Goal: Task Accomplishment & Management: Manage account settings

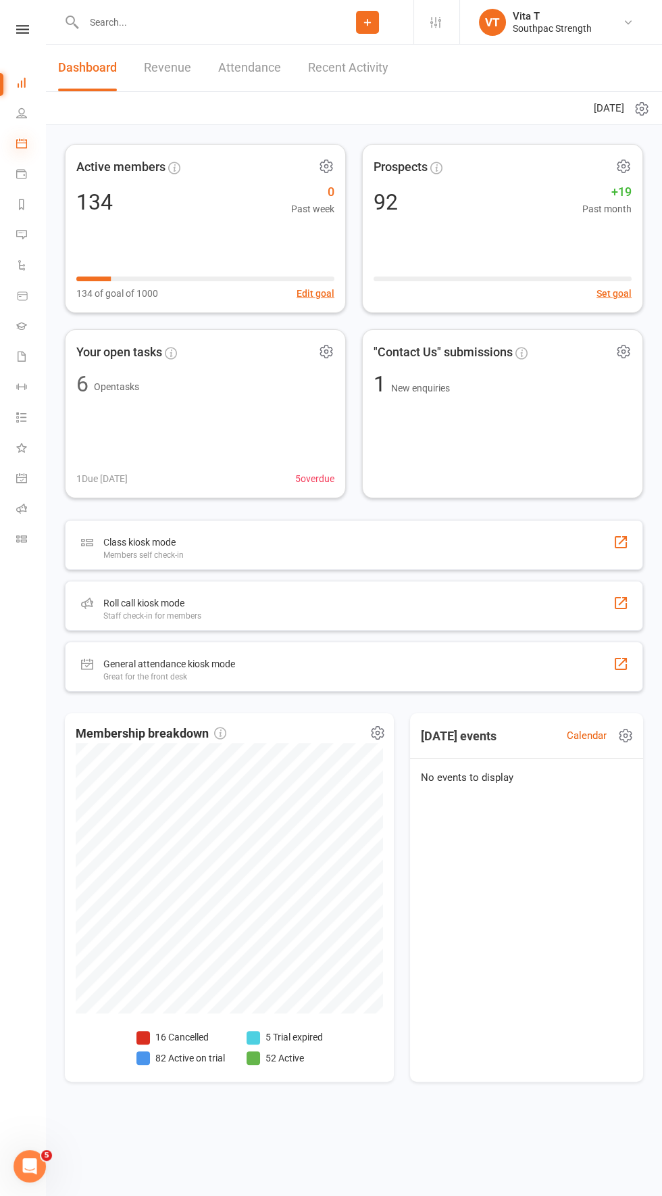
click at [24, 143] on icon at bounding box center [21, 143] width 11 height 11
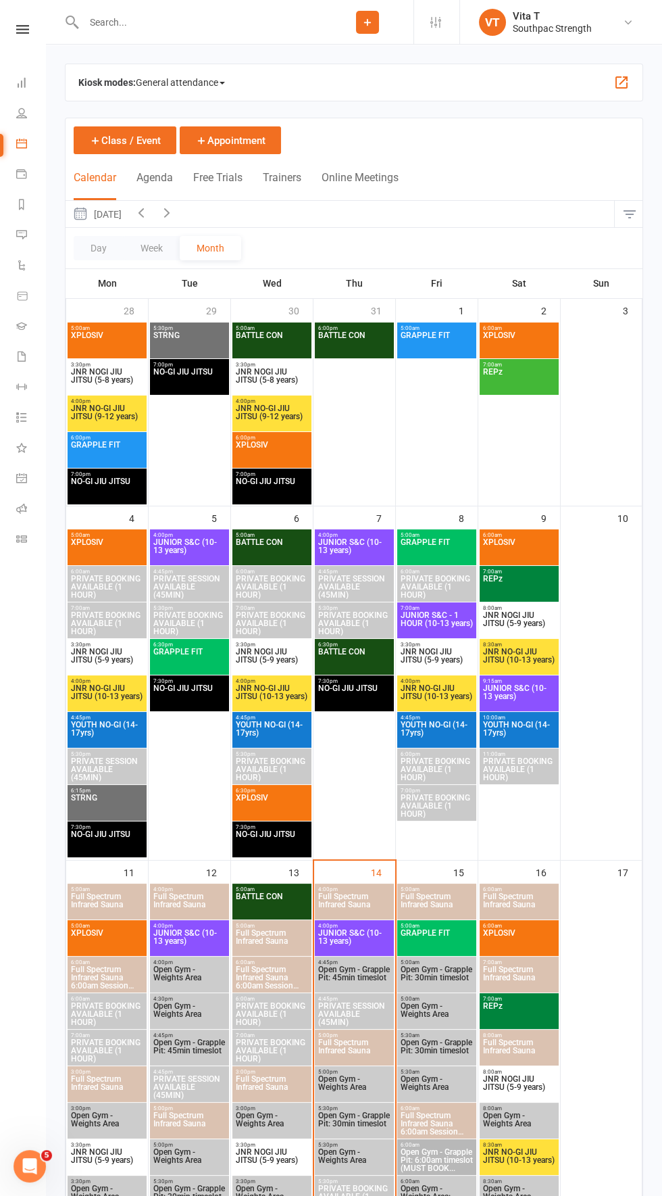
click at [411, 925] on span "5:00am - 5:45am" at bounding box center [437, 926] width 74 height 6
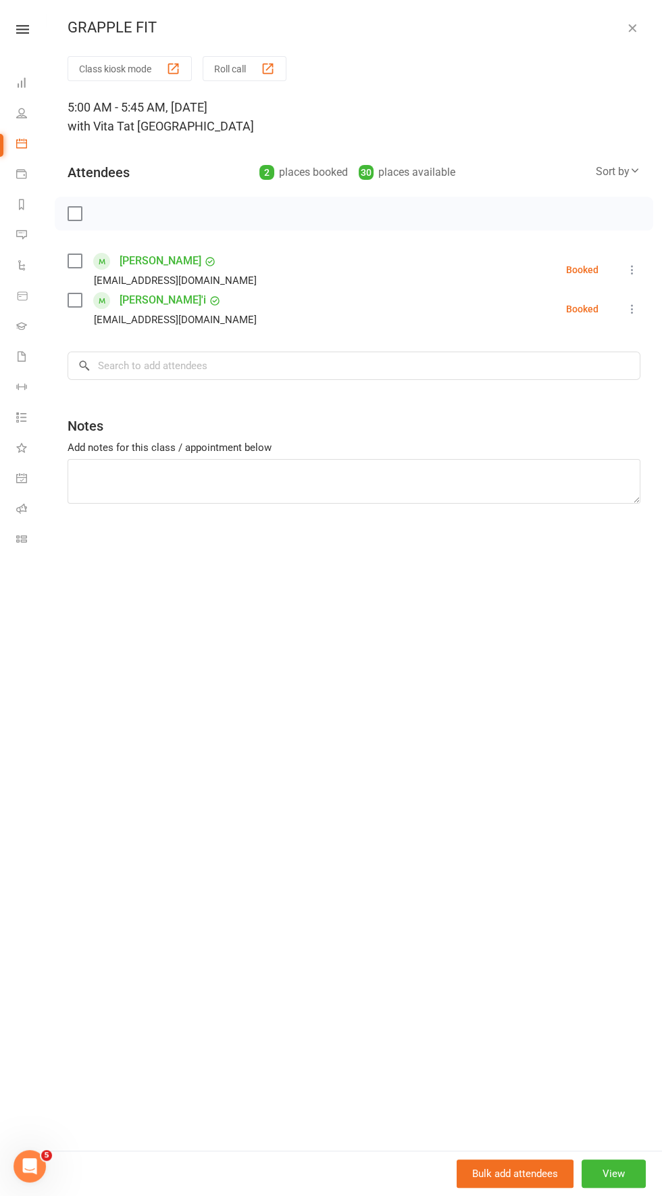
click at [628, 22] on icon "button" at bounding box center [633, 28] width 14 height 14
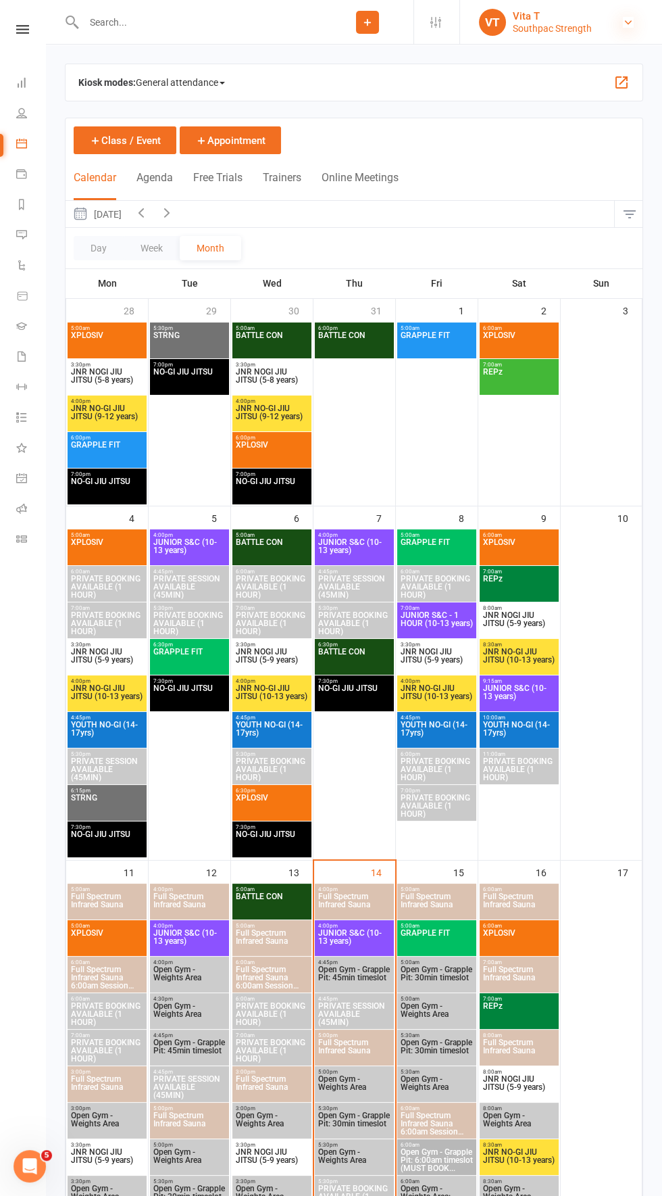
click at [628, 22] on icon at bounding box center [628, 22] width 11 height 11
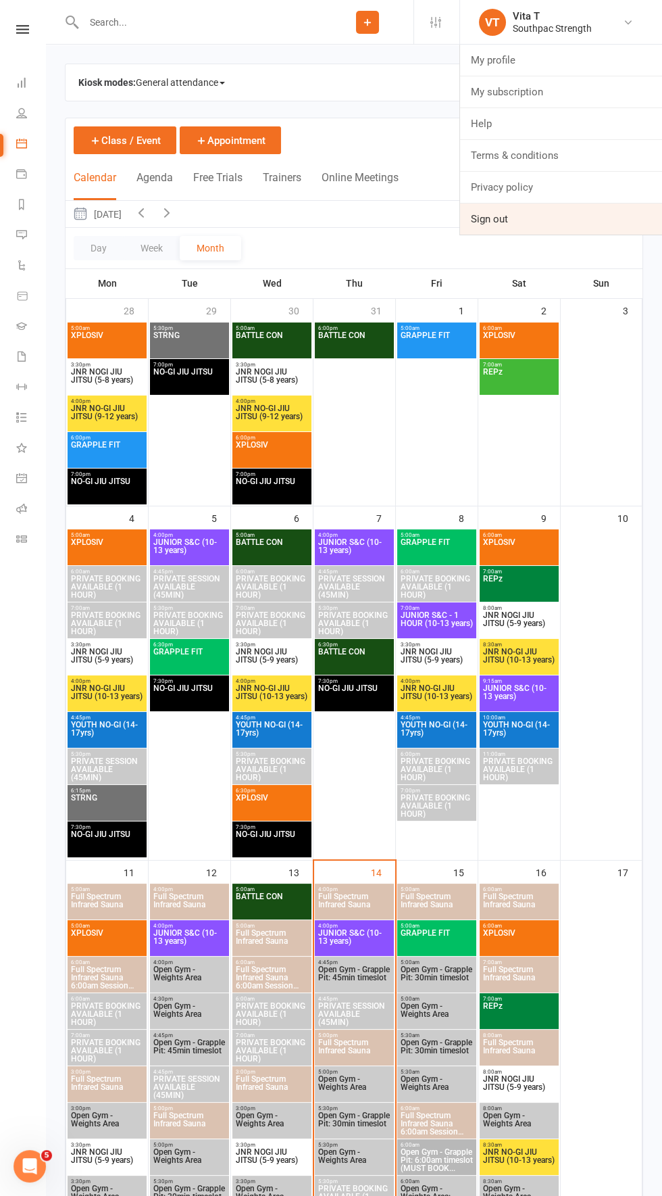
click at [504, 218] on link "Sign out" at bounding box center [561, 218] width 202 height 31
